Goal: Find specific page/section: Find specific page/section

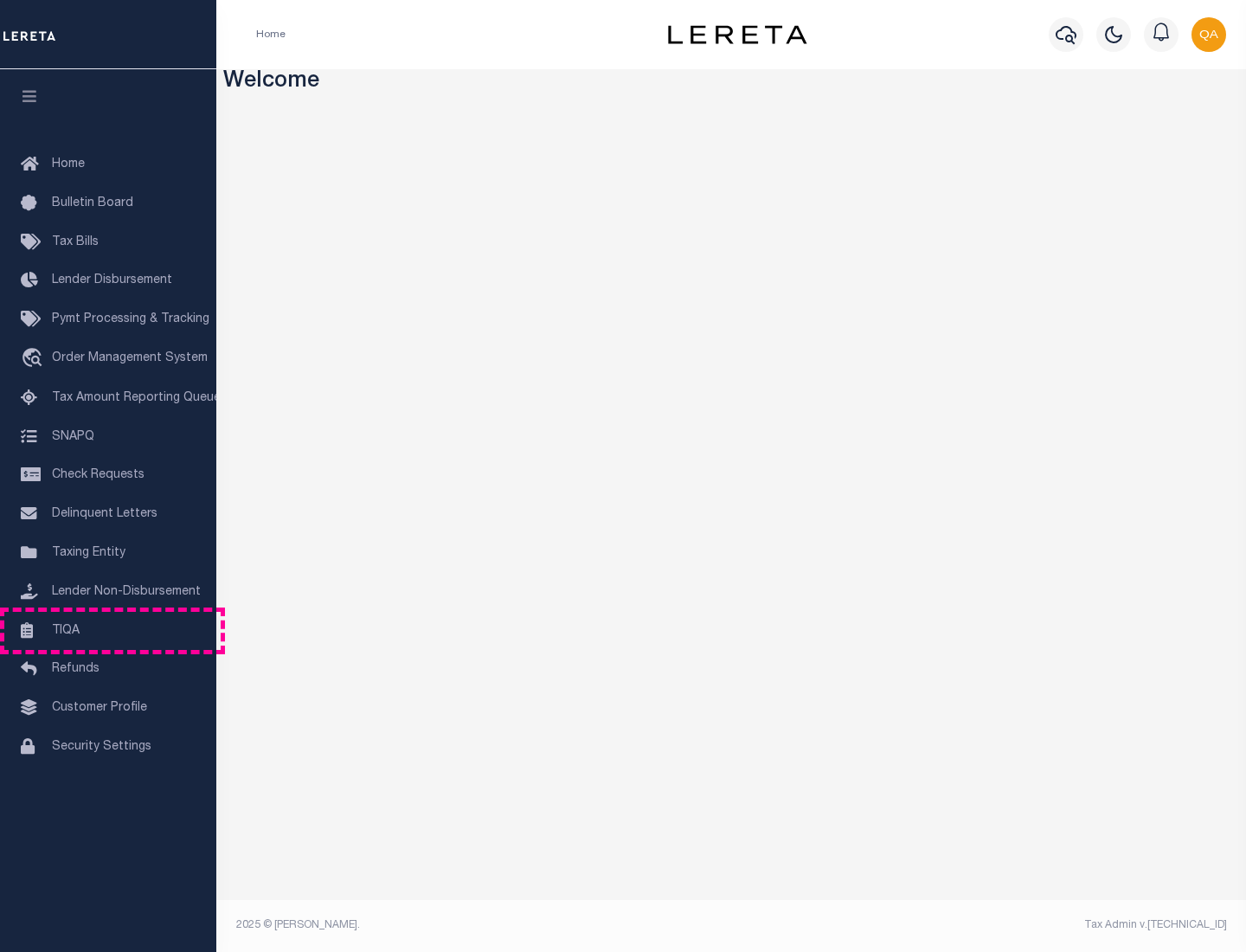
click at [108, 630] on link "TIQA" at bounding box center [108, 631] width 217 height 39
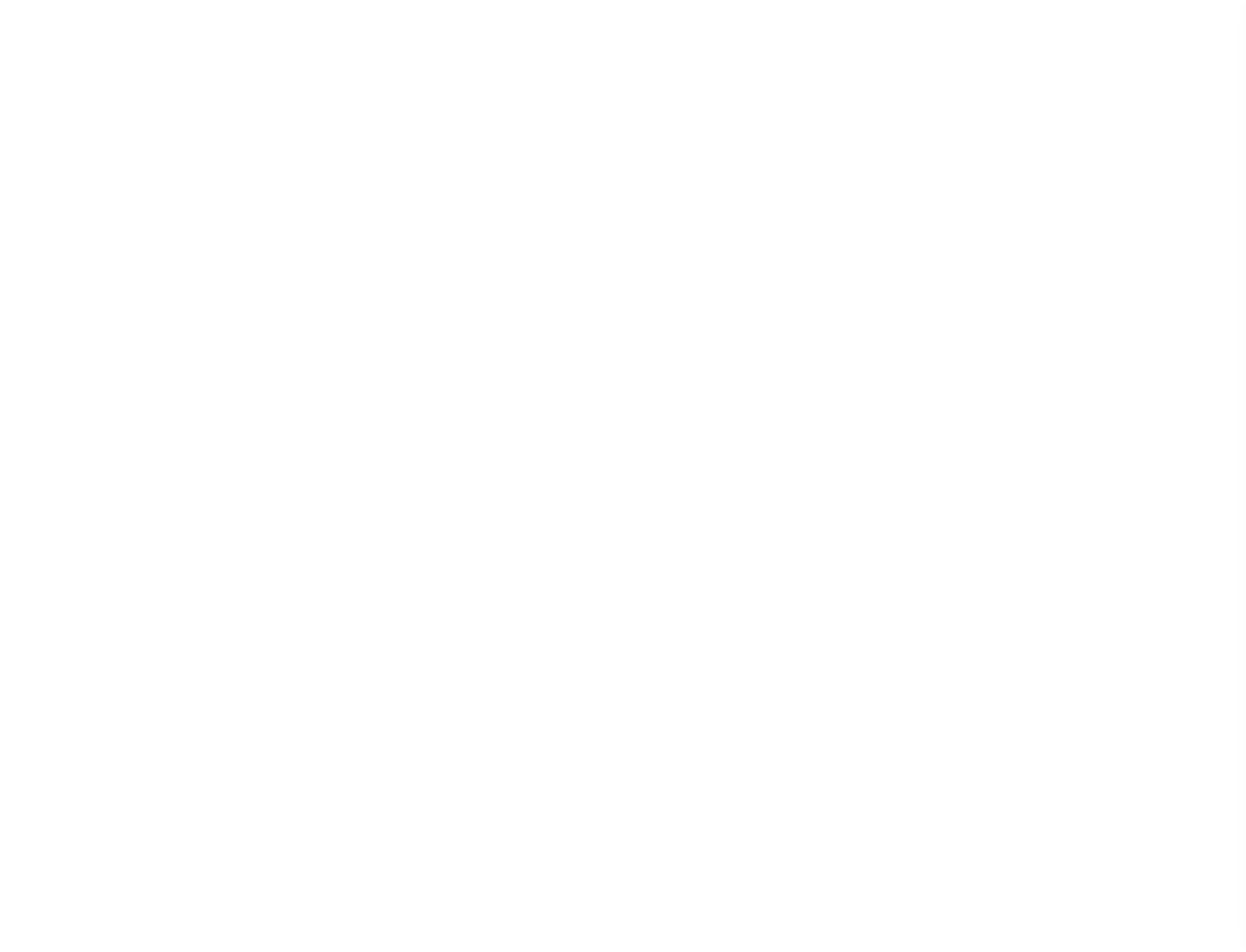
select select "200"
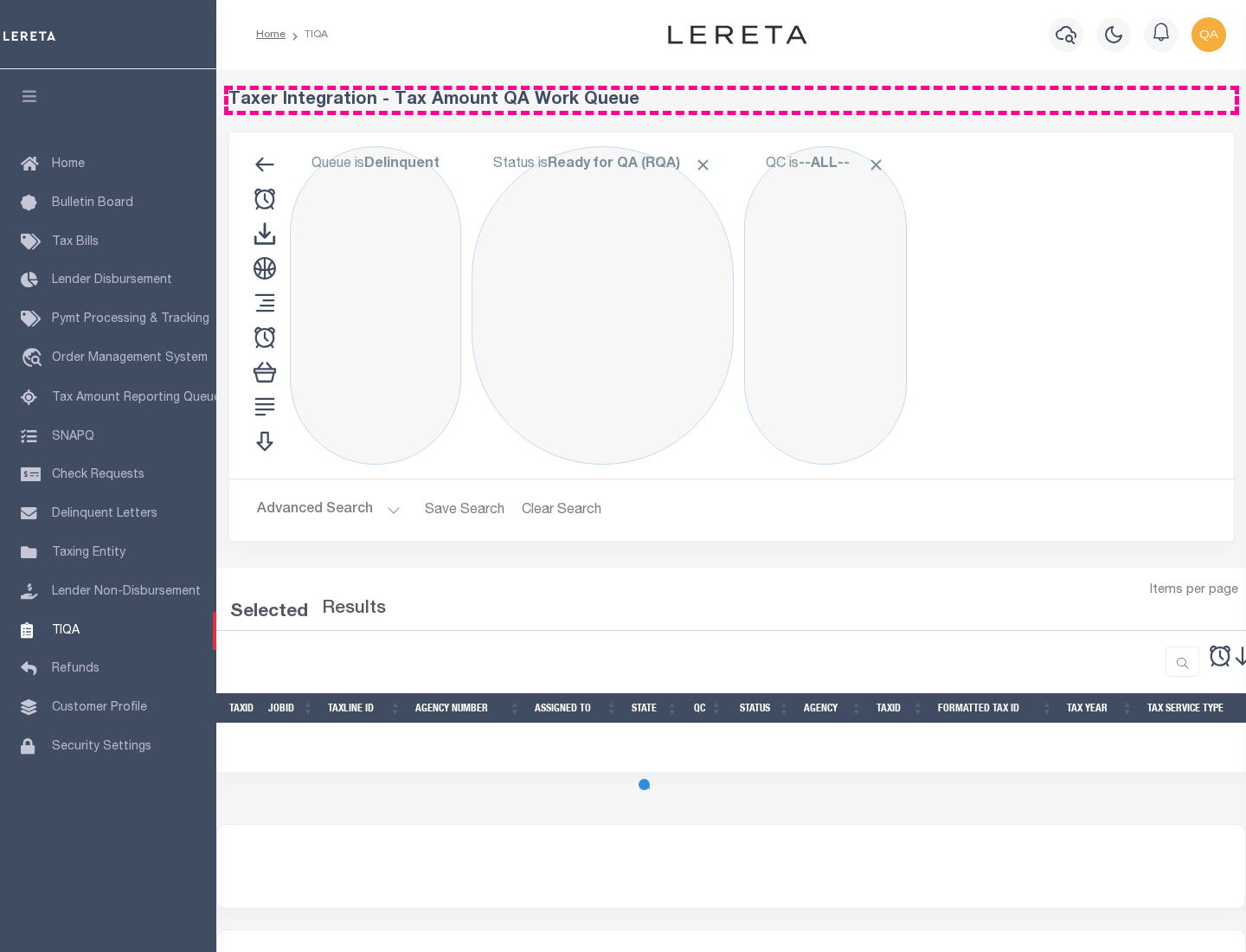
select select "200"
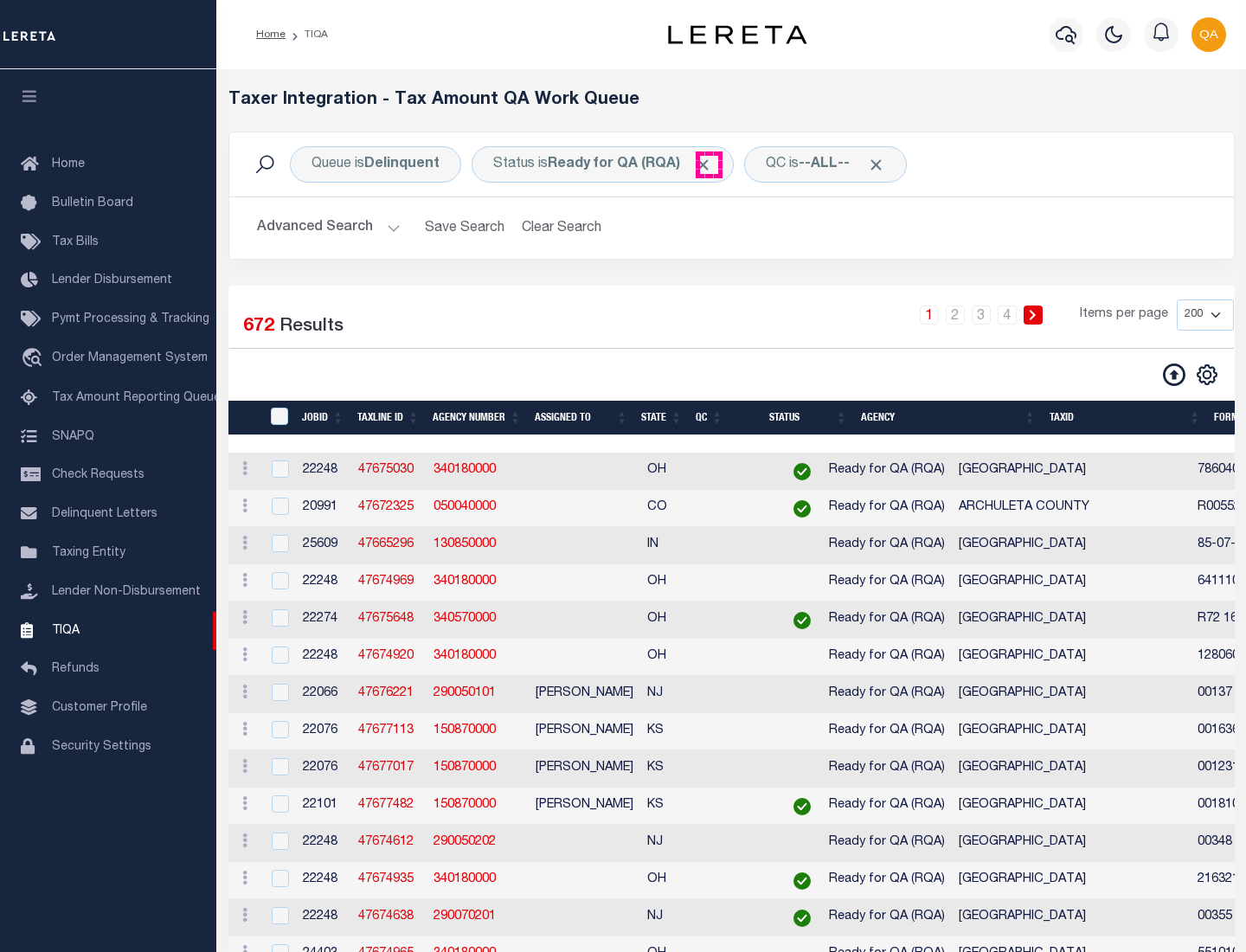
click at [708, 165] on span "Click to Remove" at bounding box center [703, 165] width 19 height 19
